Goal: Communication & Community: Answer question/provide support

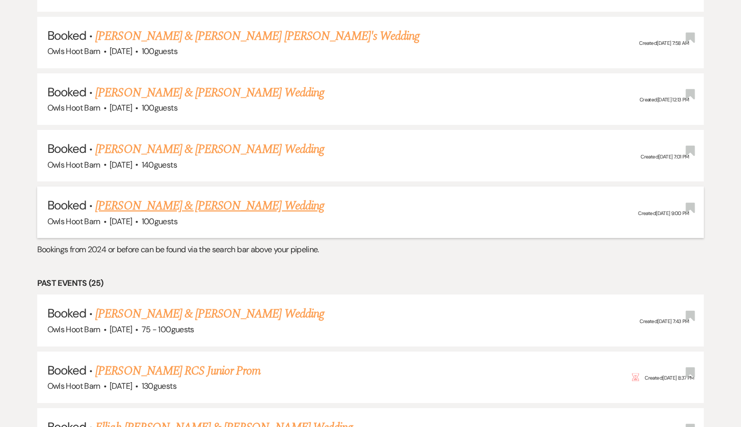
scroll to position [1398, 0]
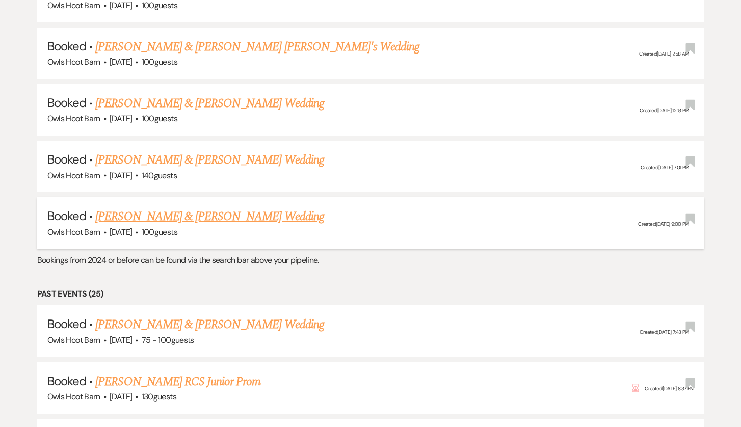
click at [228, 207] on link "[PERSON_NAME] & [PERSON_NAME] Wedding" at bounding box center [209, 216] width 228 height 18
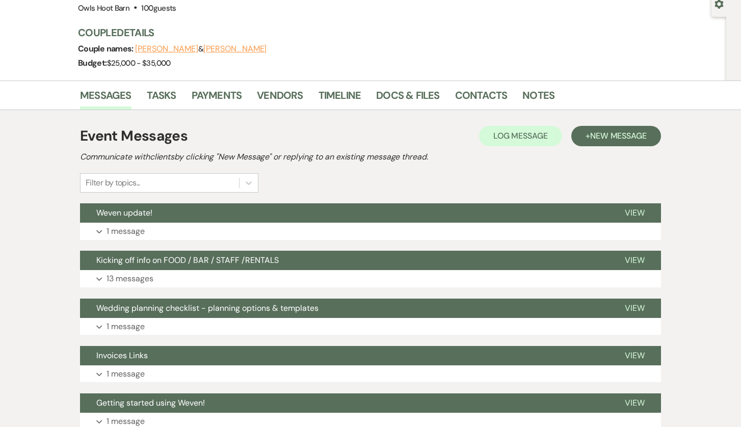
scroll to position [141, 0]
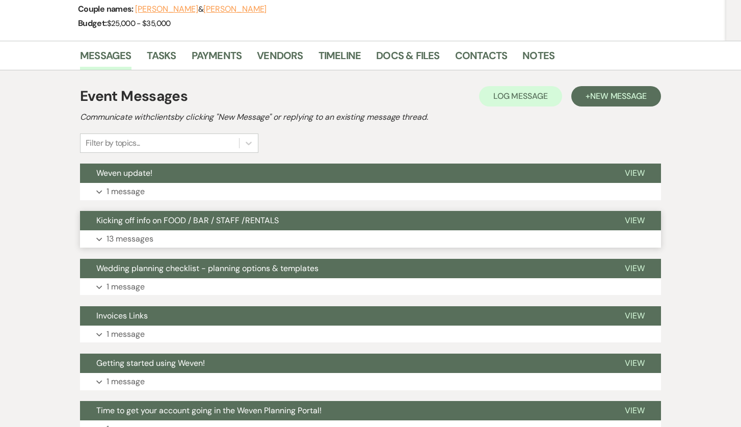
click at [217, 220] on span "Kicking off info on FOOD / BAR / STAFF /RENTALS" at bounding box center [187, 220] width 182 height 11
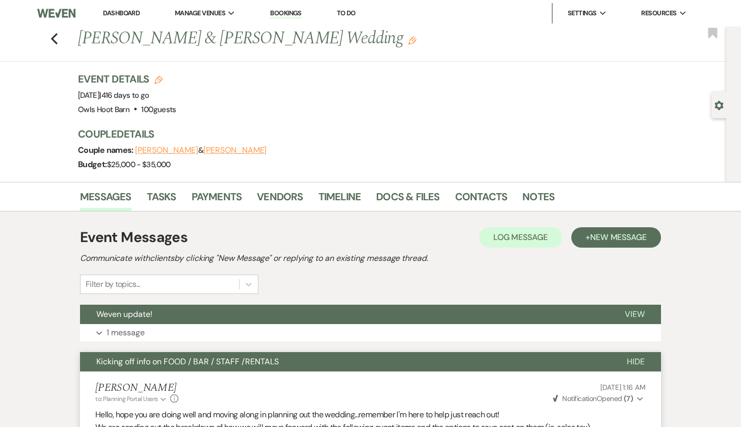
scroll to position [0, 0]
click at [420, 199] on link "Docs & Files" at bounding box center [407, 200] width 63 height 22
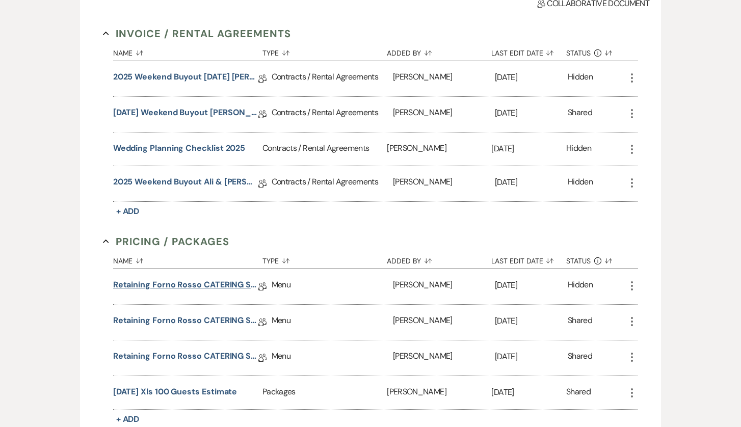
scroll to position [289, 0]
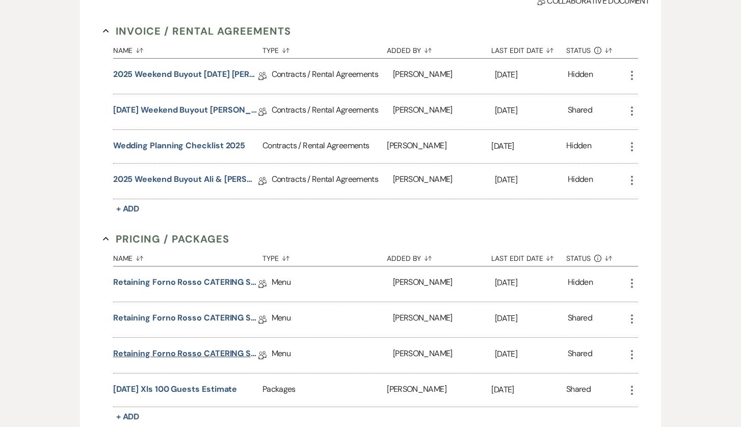
click at [196, 355] on link "Retaining Forno Rosso CATERING SERVICE" at bounding box center [185, 356] width 145 height 16
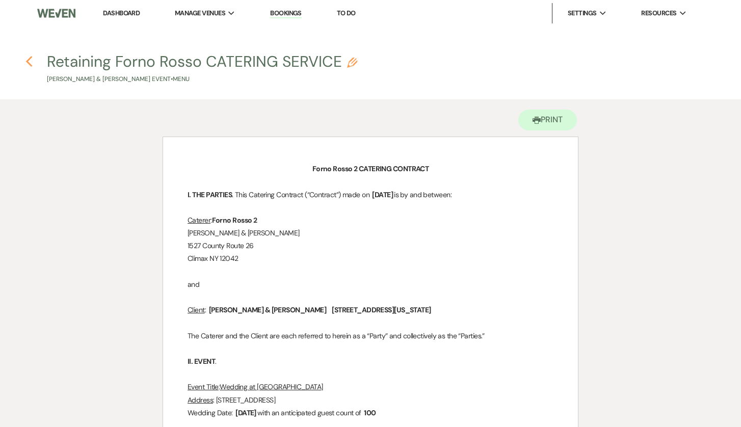
click at [28, 59] on icon "Previous" at bounding box center [29, 62] width 8 height 12
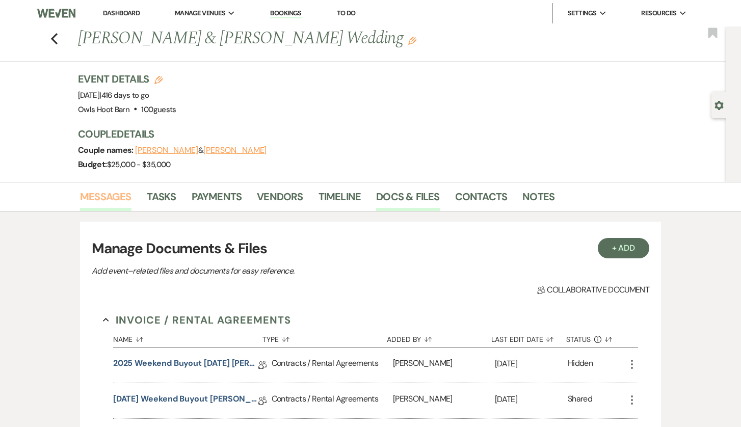
click at [113, 196] on link "Messages" at bounding box center [105, 200] width 51 height 22
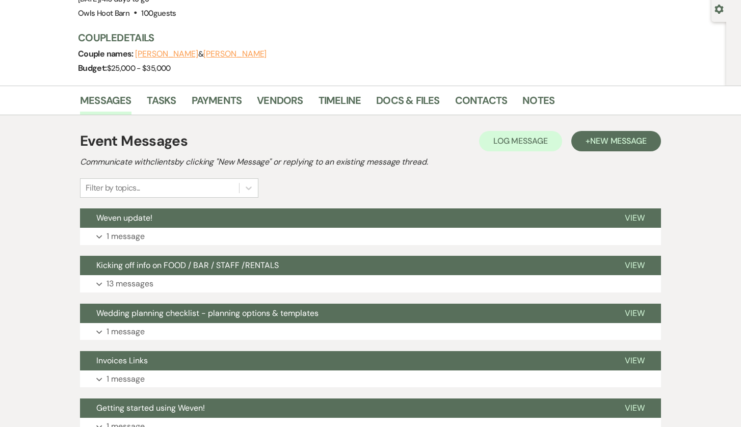
scroll to position [134, 0]
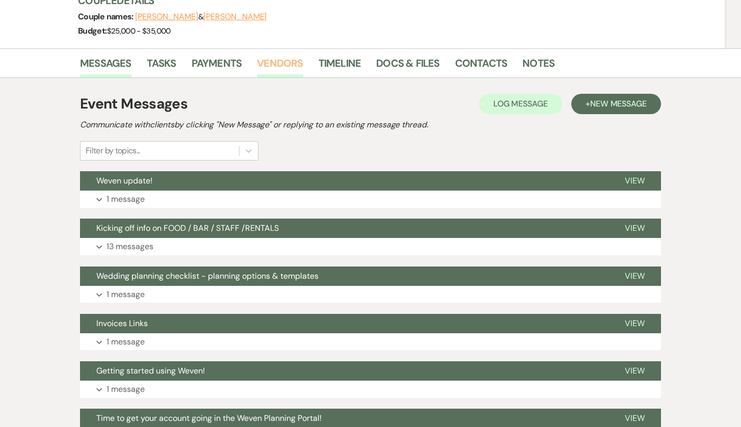
click at [298, 61] on link "Vendors" at bounding box center [280, 66] width 46 height 22
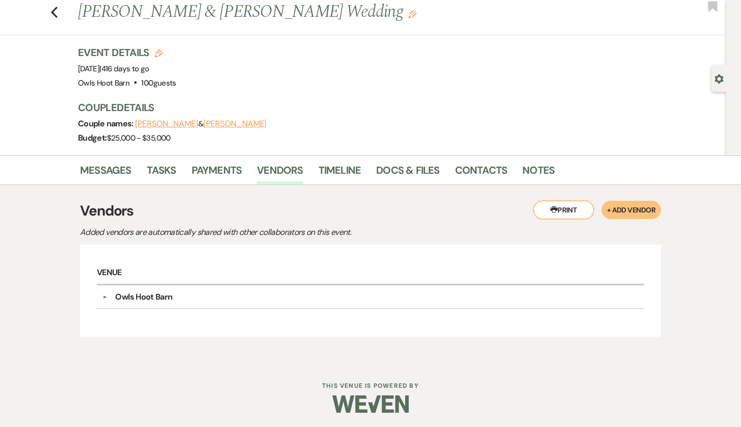
click at [175, 296] on div "Owls Hoot Barn" at bounding box center [373, 297] width 532 height 12
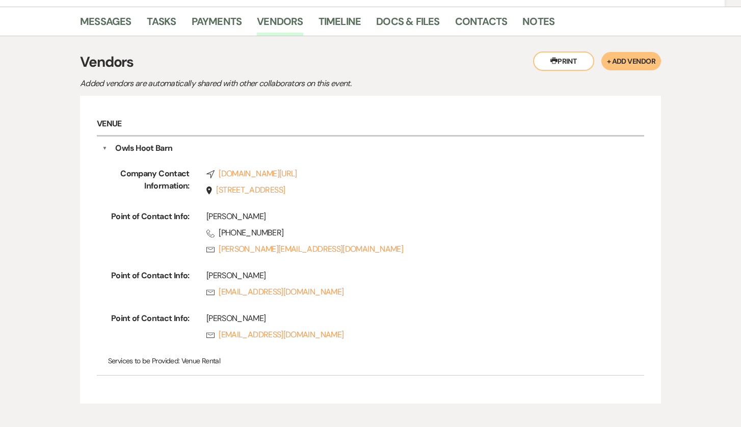
scroll to position [177, 0]
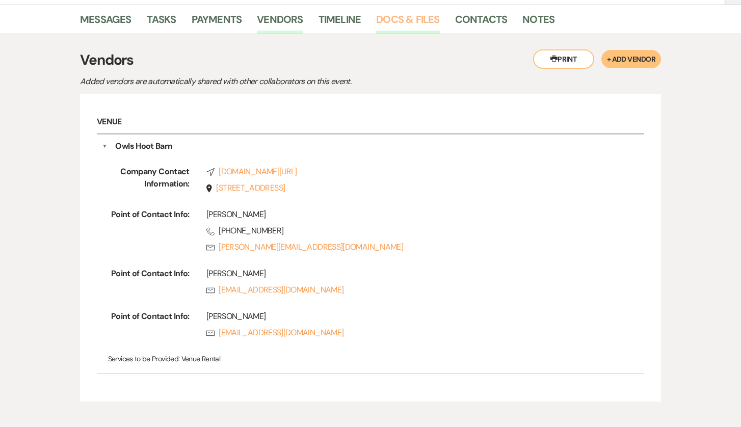
click at [406, 14] on link "Docs & Files" at bounding box center [407, 22] width 63 height 22
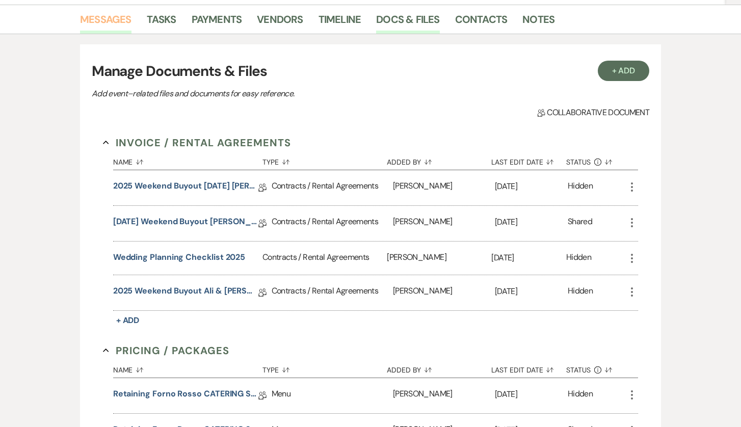
click at [106, 20] on link "Messages" at bounding box center [105, 22] width 51 height 22
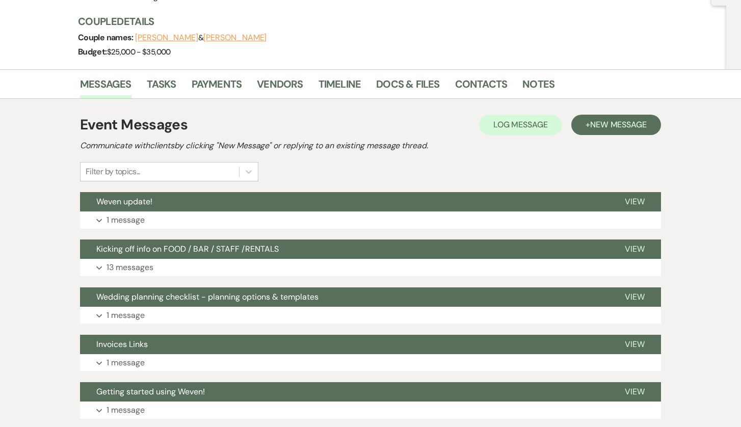
scroll to position [108, 0]
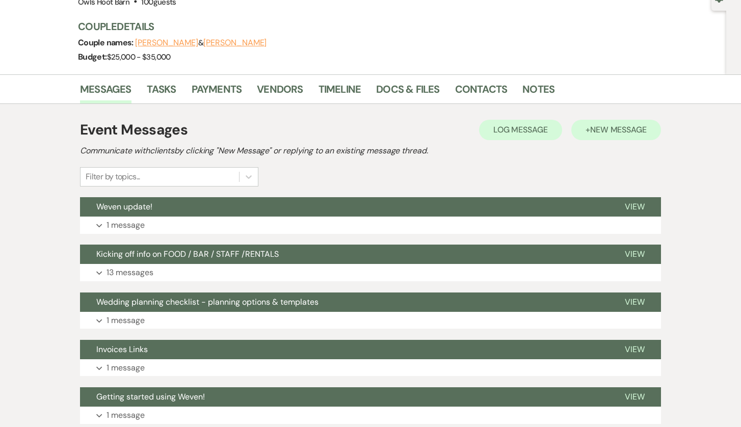
click at [605, 123] on button "+ New Message" at bounding box center [616, 130] width 90 height 20
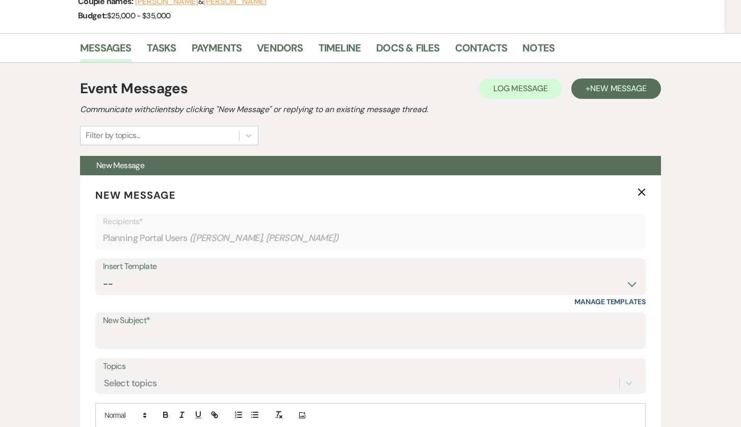
scroll to position [192, 0]
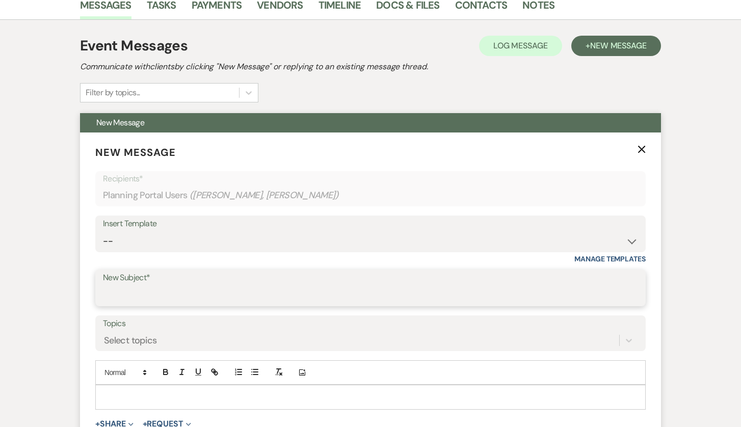
click at [187, 291] on input "New Subject*" at bounding box center [370, 295] width 535 height 20
type input "R"
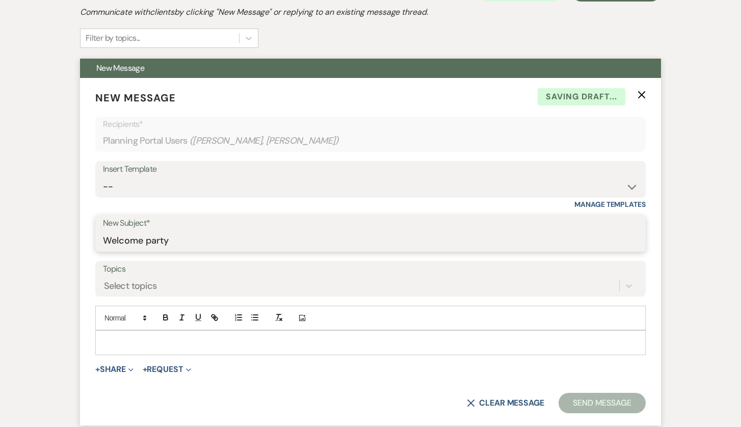
type input "Welcome party"
click at [165, 341] on p at bounding box center [370, 342] width 534 height 11
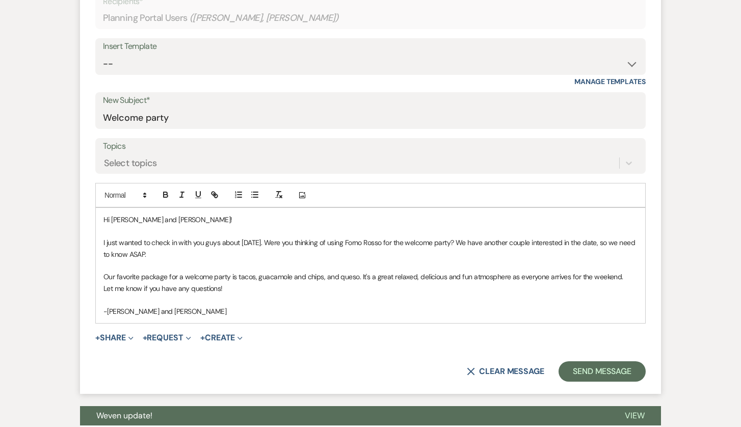
scroll to position [378, 0]
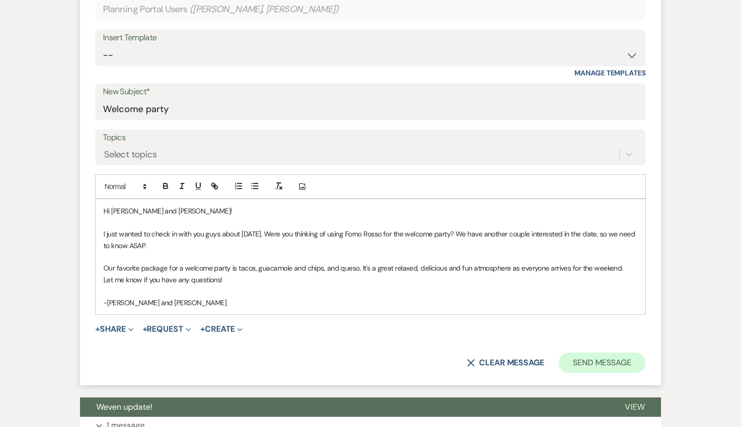
click at [594, 353] on button "Send Message" at bounding box center [602, 363] width 87 height 20
